Goal: Task Accomplishment & Management: Manage account settings

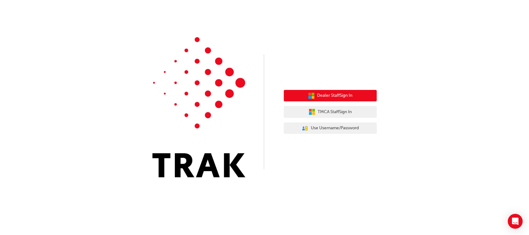
click at [328, 99] on span "Dealer Staff Sign In" at bounding box center [334, 95] width 35 height 7
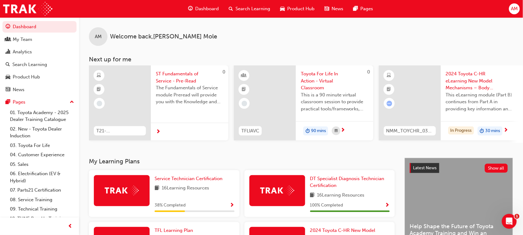
click at [514, 6] on span "AM" at bounding box center [514, 8] width 7 height 7
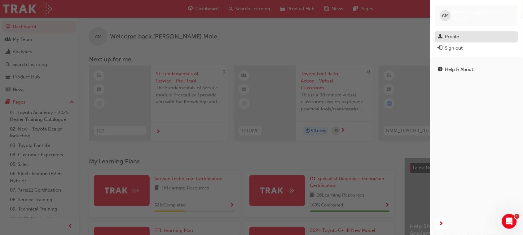
click at [452, 35] on div "Profile" at bounding box center [453, 36] width 14 height 7
